Goal: Check status

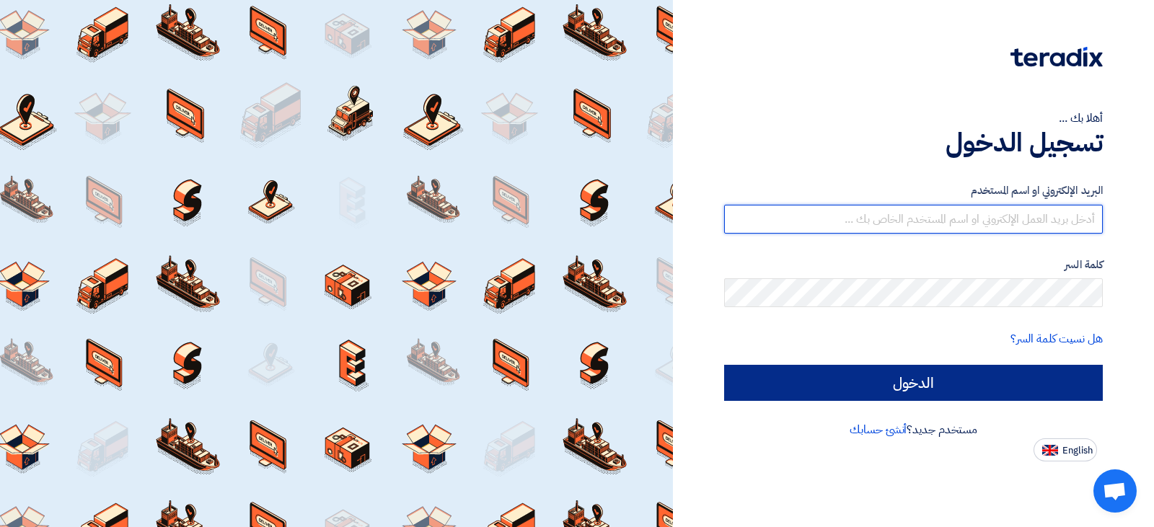
type input "[EMAIL_ADDRESS][DOMAIN_NAME]"
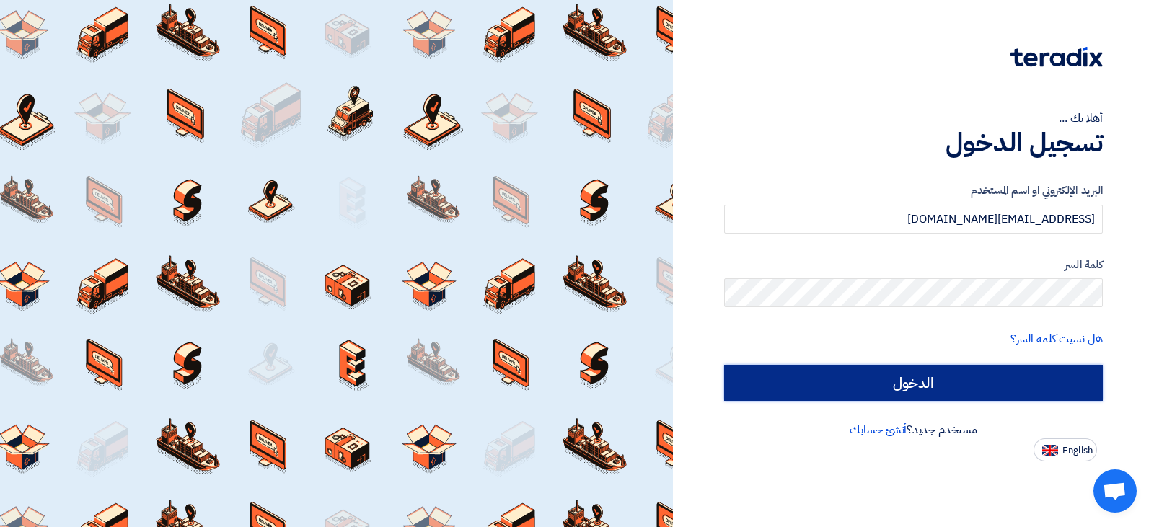
click at [868, 379] on input "الدخول" at bounding box center [913, 383] width 379 height 36
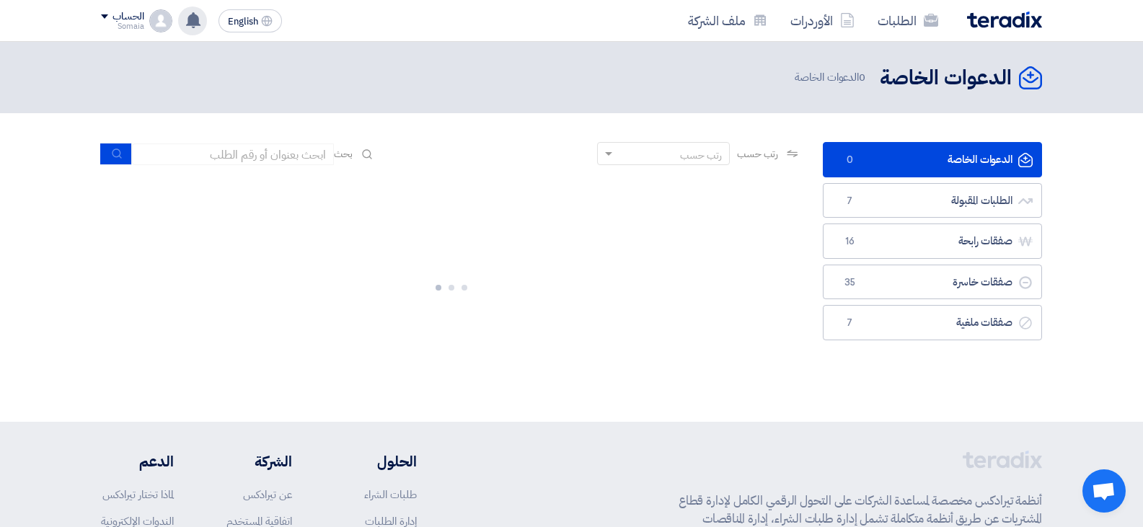
click at [191, 22] on use at bounding box center [193, 20] width 14 height 16
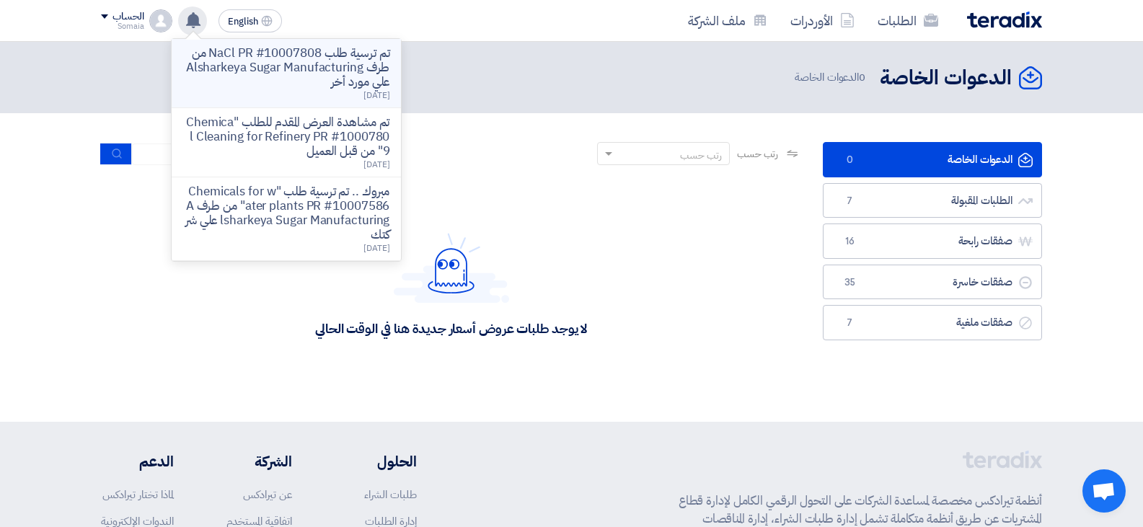
click at [310, 75] on p "تم ترسية طلب NaCl PR #10007808 من طرف Alsharkeya Sugar Manufacturing علي مورد أ…" at bounding box center [286, 67] width 206 height 43
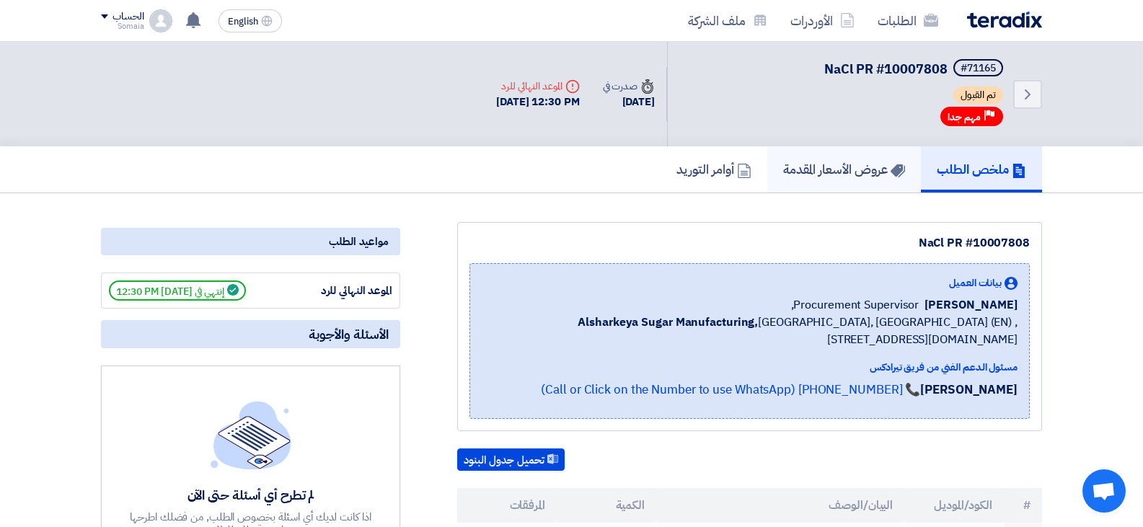
click at [816, 173] on h5 "عروض الأسعار المقدمة" at bounding box center [844, 169] width 122 height 17
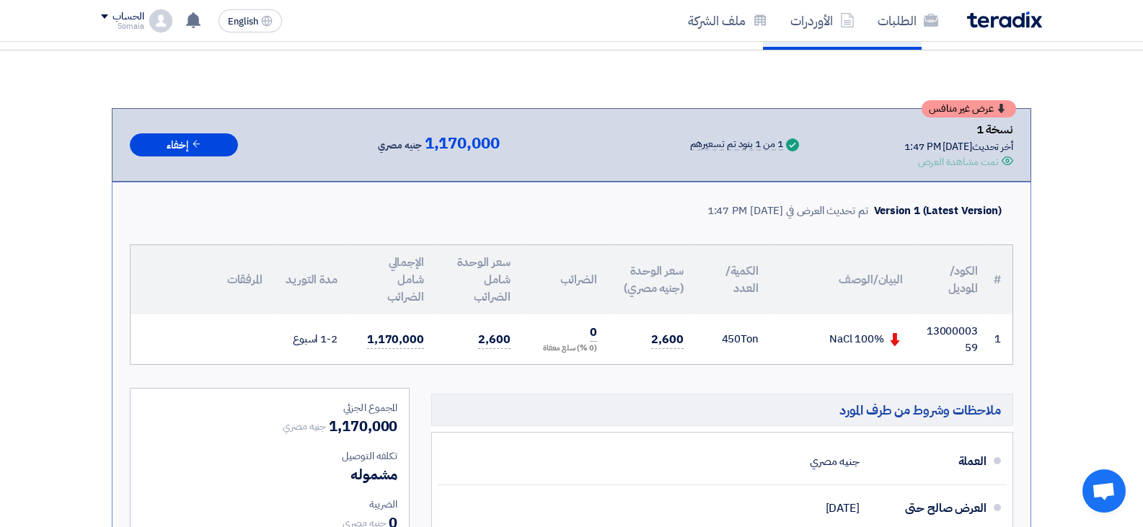
scroll to position [144, 0]
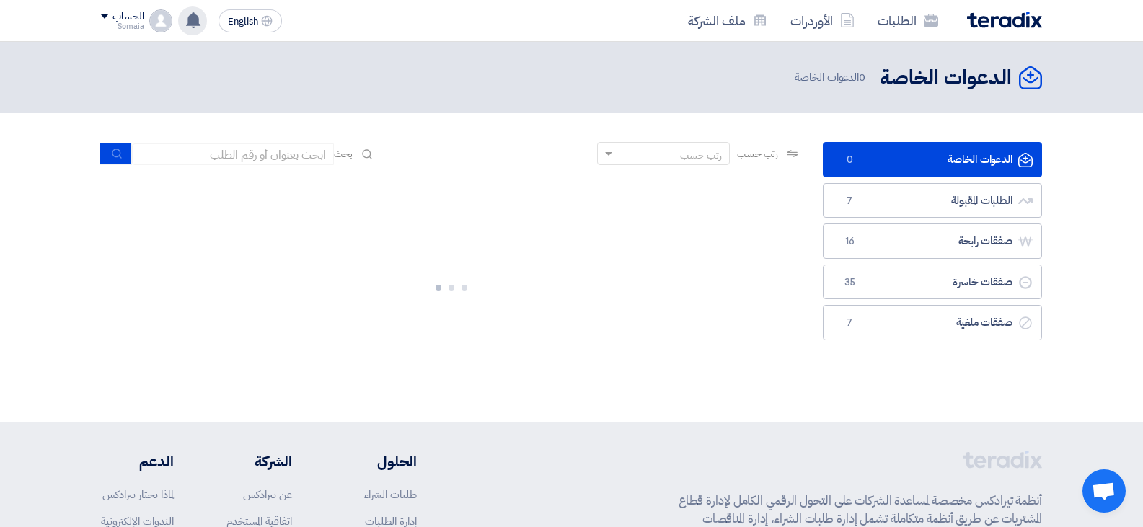
click at [193, 22] on use at bounding box center [193, 20] width 14 height 16
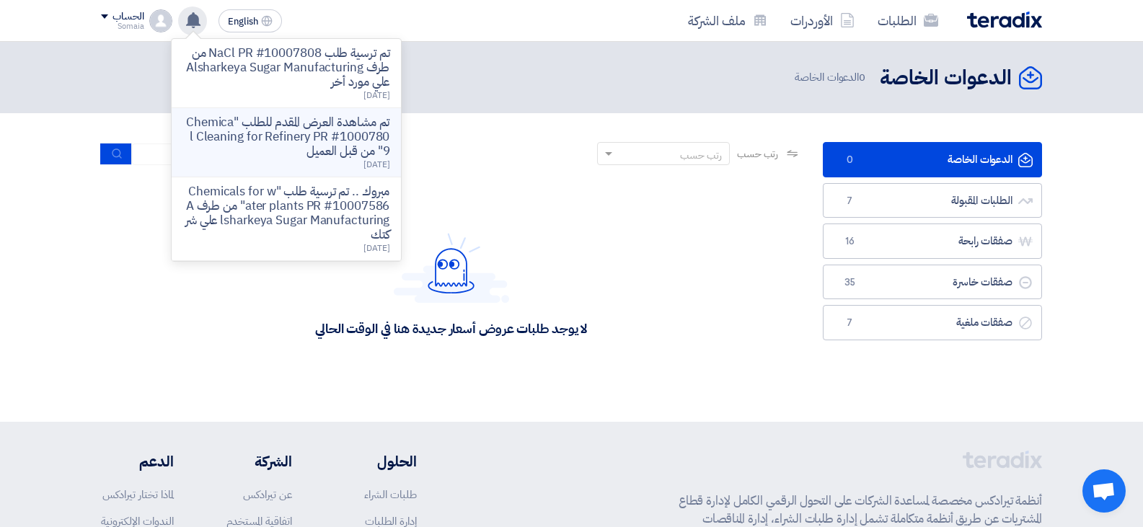
click at [371, 139] on p "تم مشاهدة العرض المقدم للطلب "Chemical Cleaning for Refinery PR #10007809" من ق…" at bounding box center [286, 136] width 206 height 43
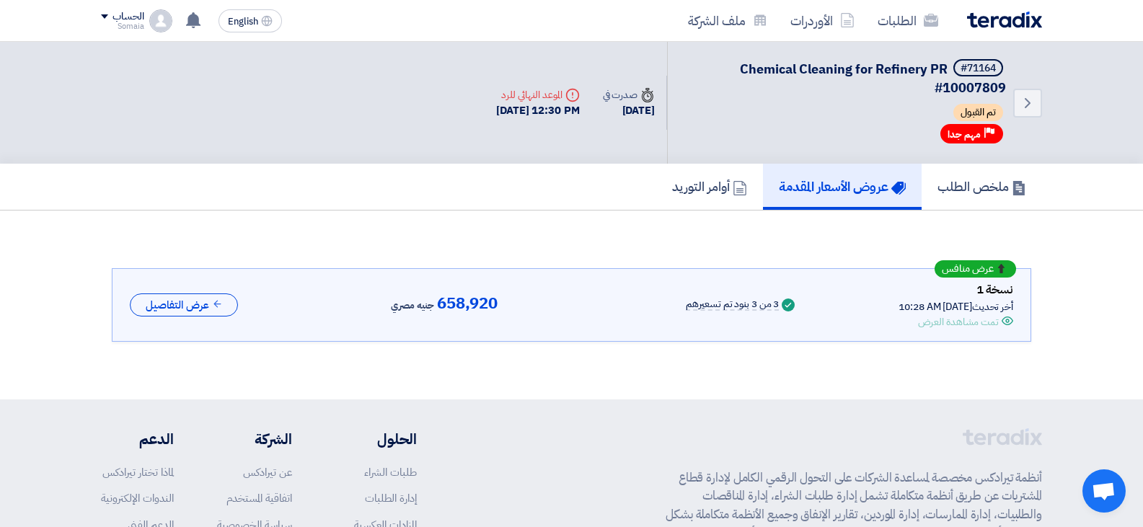
scroll to position [41, 0]
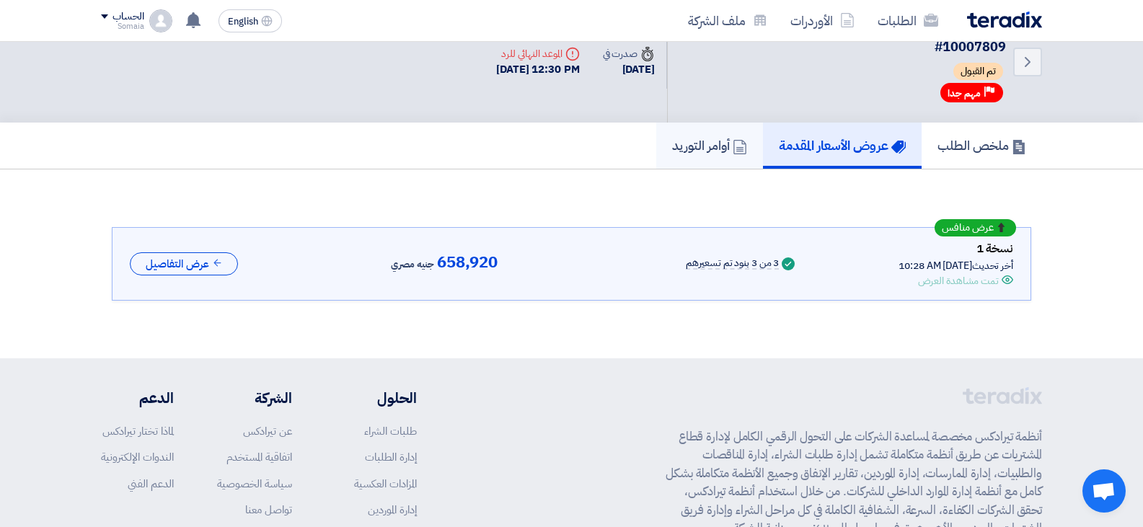
click at [710, 149] on h5 "أوامر التوريد" at bounding box center [709, 145] width 75 height 17
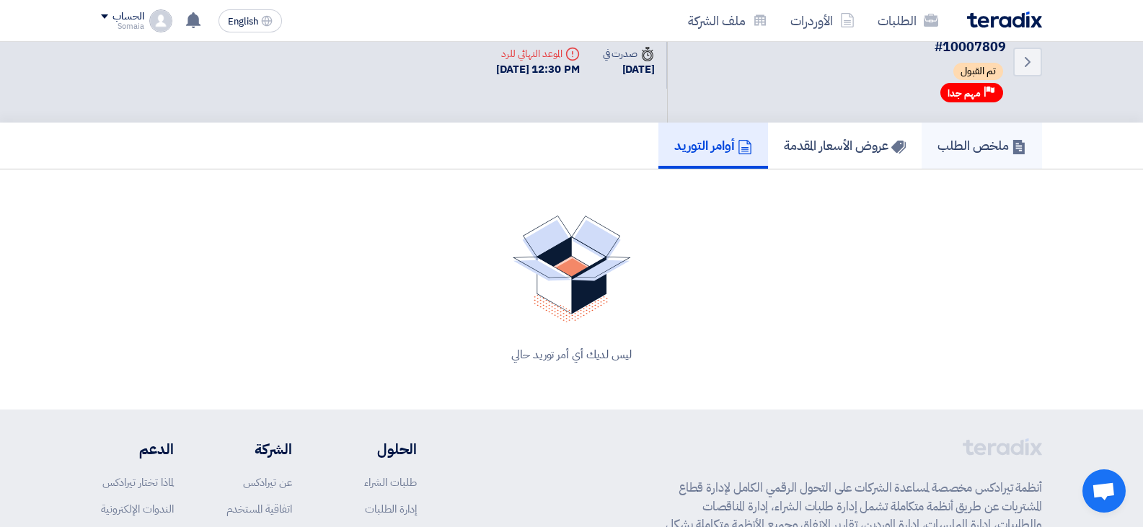
click at [958, 151] on h5 "ملخص الطلب" at bounding box center [982, 145] width 89 height 17
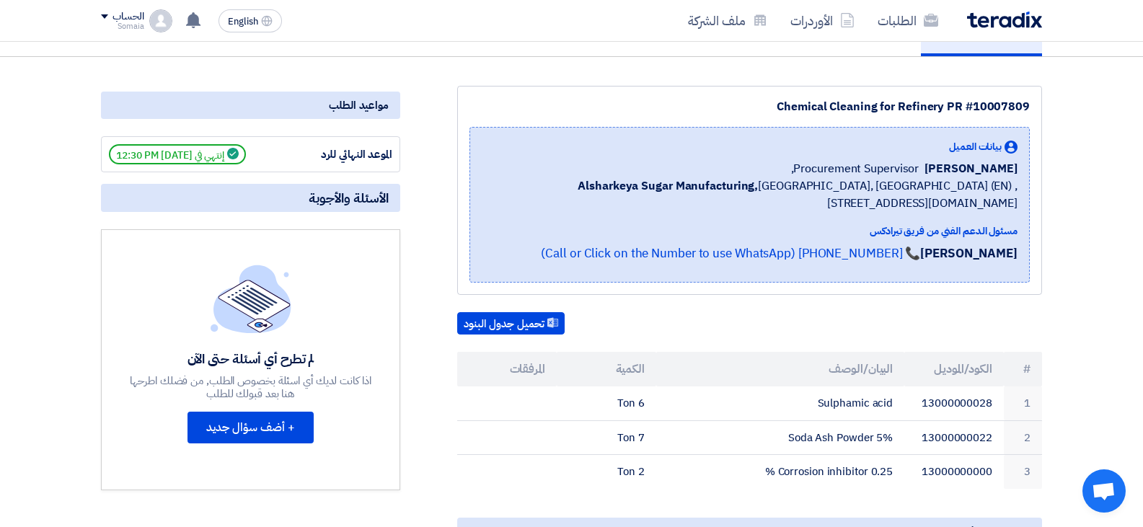
scroll to position [41, 0]
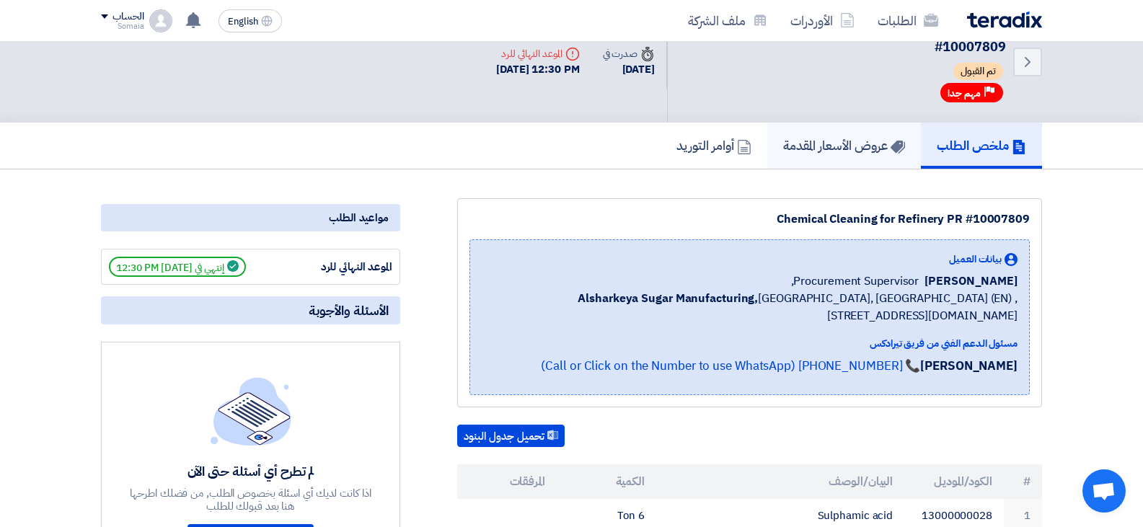
click at [830, 151] on h5 "عروض الأسعار المقدمة" at bounding box center [844, 145] width 122 height 17
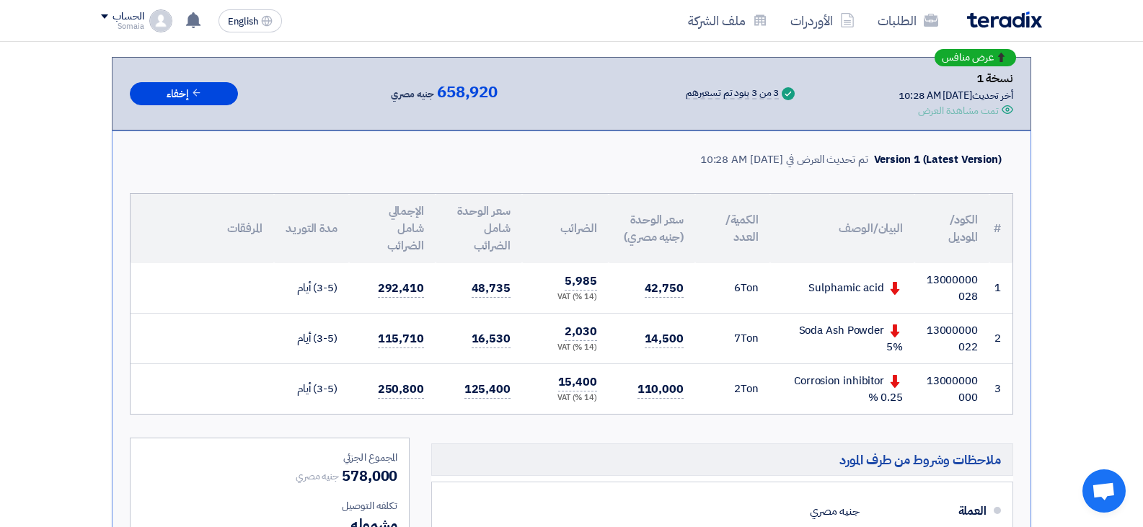
scroll to position [185, 0]
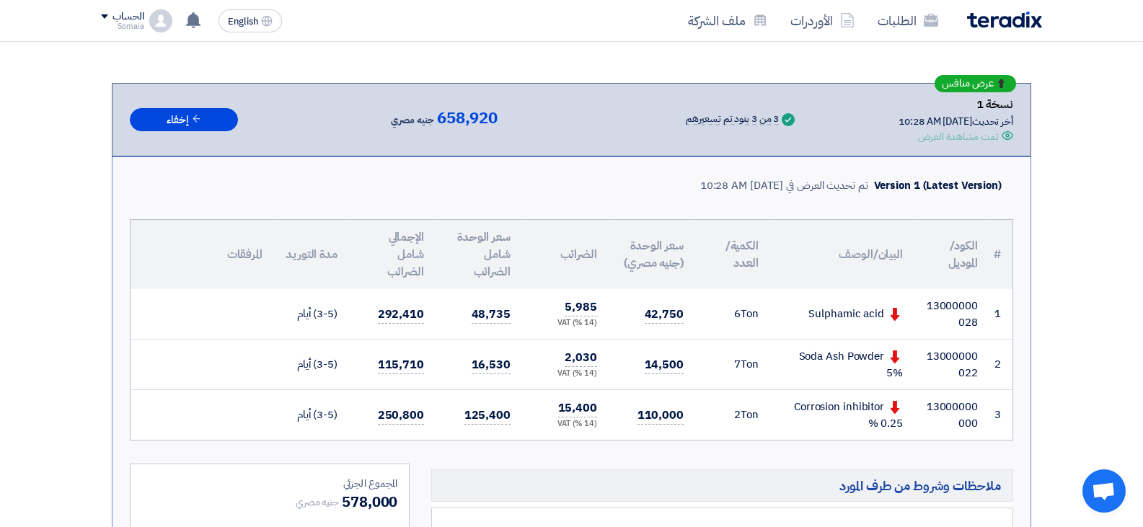
click at [743, 125] on div "3 من 3 بنود تم تسعيرهم" at bounding box center [732, 120] width 93 height 12
click at [162, 123] on button "إخفاء" at bounding box center [184, 120] width 108 height 24
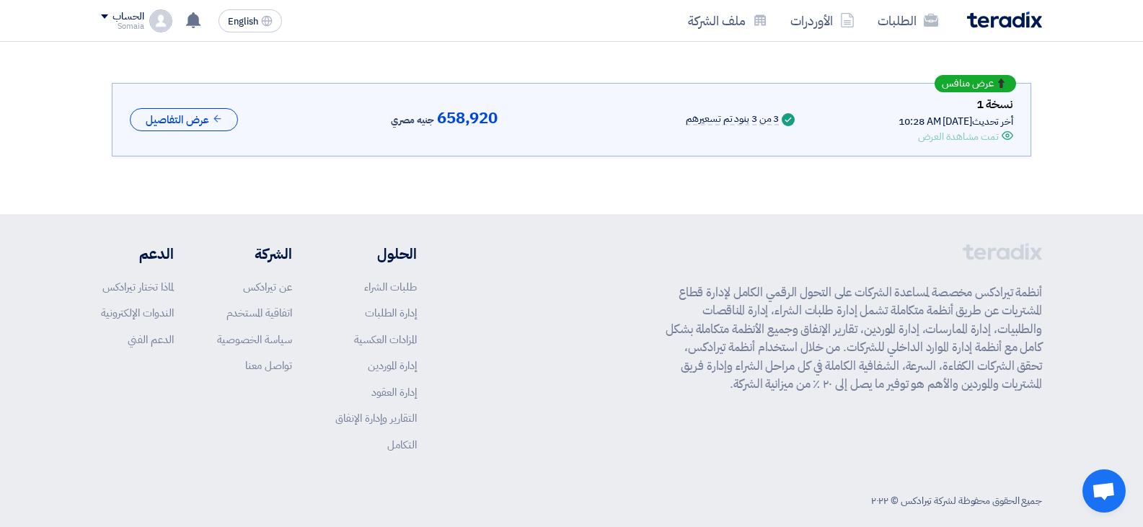
click at [1005, 136] on icon "Offer is Seen" at bounding box center [1008, 136] width 12 height 12
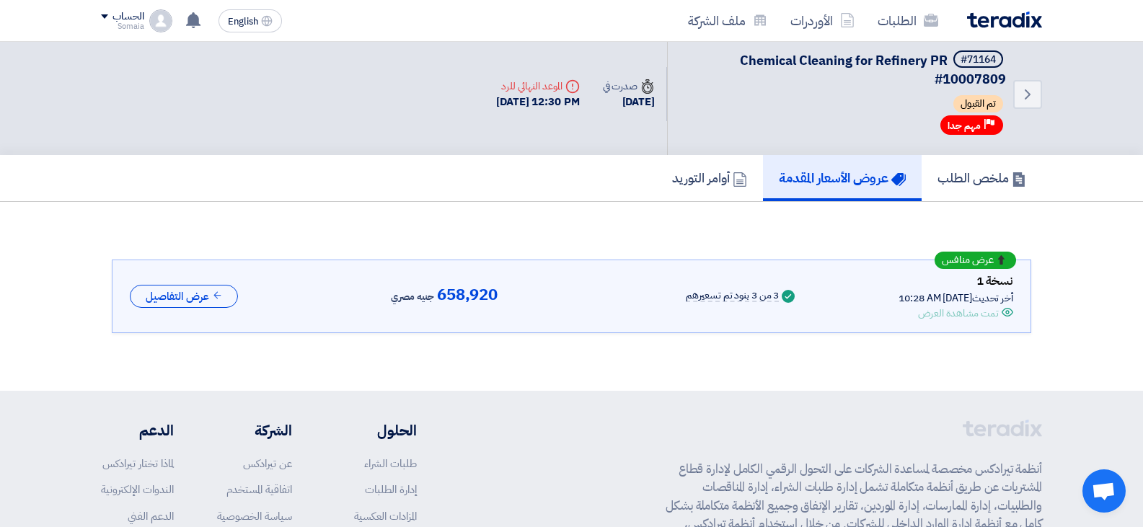
scroll to position [0, 0]
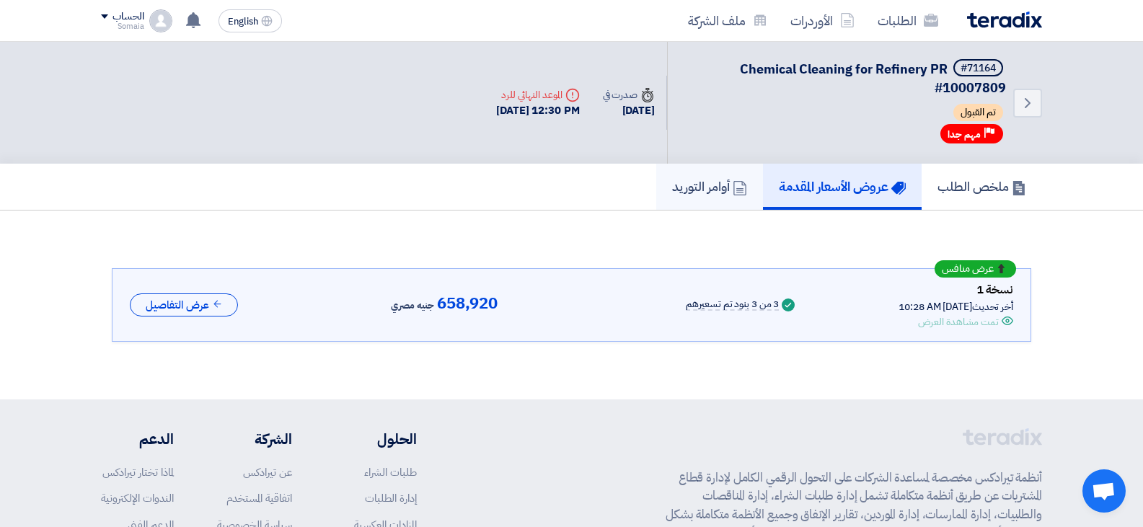
drag, startPoint x: 731, startPoint y: 203, endPoint x: 710, endPoint y: 203, distance: 20.9
click at [731, 203] on link "أوامر التوريد" at bounding box center [709, 187] width 107 height 46
